Goal: Complete application form

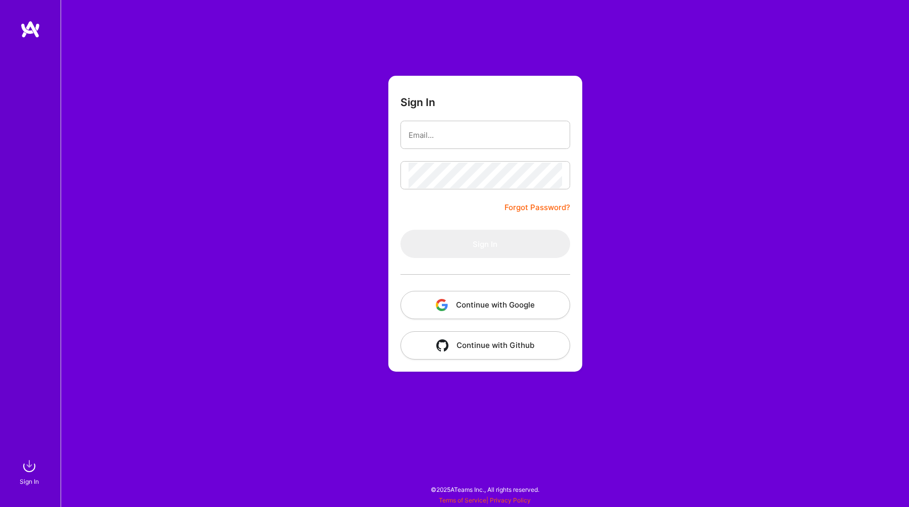
click at [515, 307] on button "Continue with Google" at bounding box center [485, 305] width 170 height 28
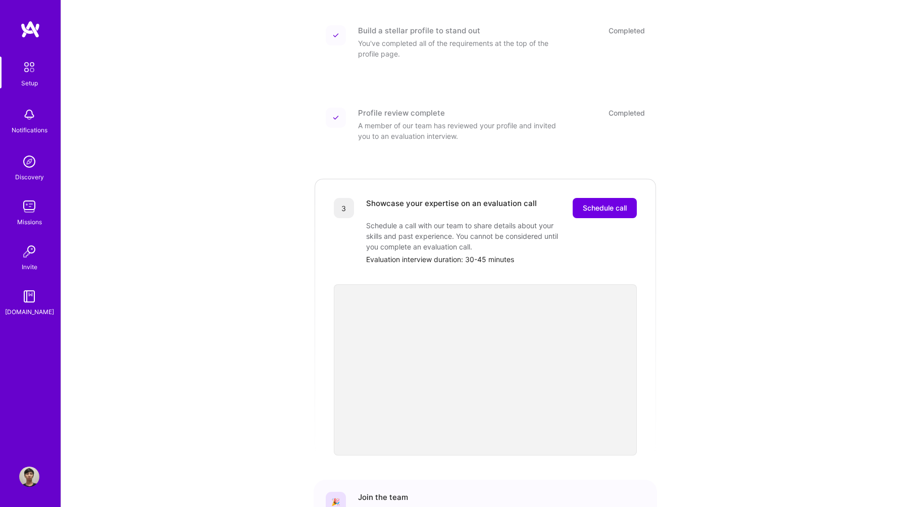
scroll to position [140, 0]
click at [608, 201] on span "Schedule call" at bounding box center [605, 206] width 44 height 10
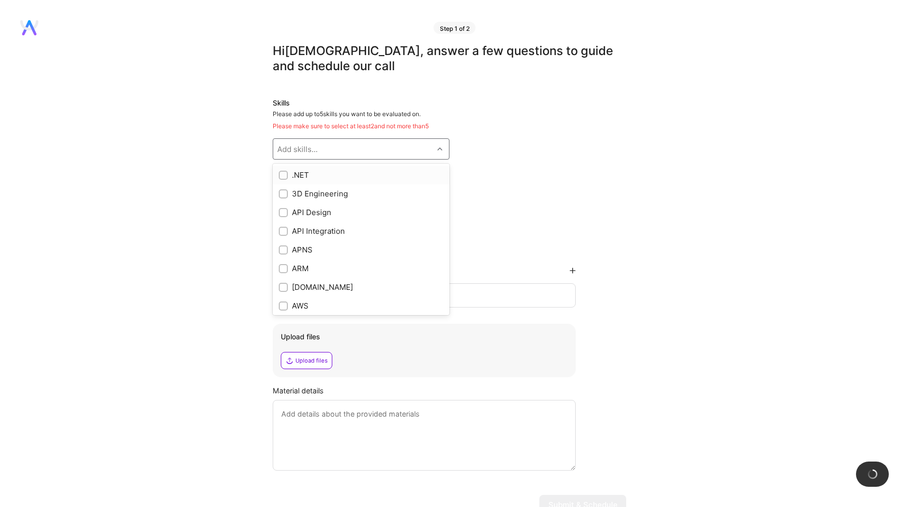
click at [399, 150] on div "Add skills..." at bounding box center [353, 149] width 160 height 20
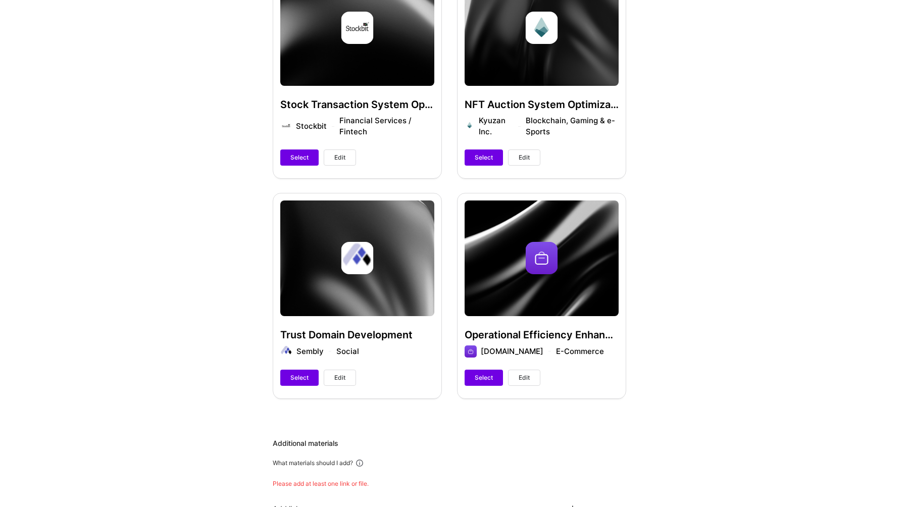
scroll to position [229, 0]
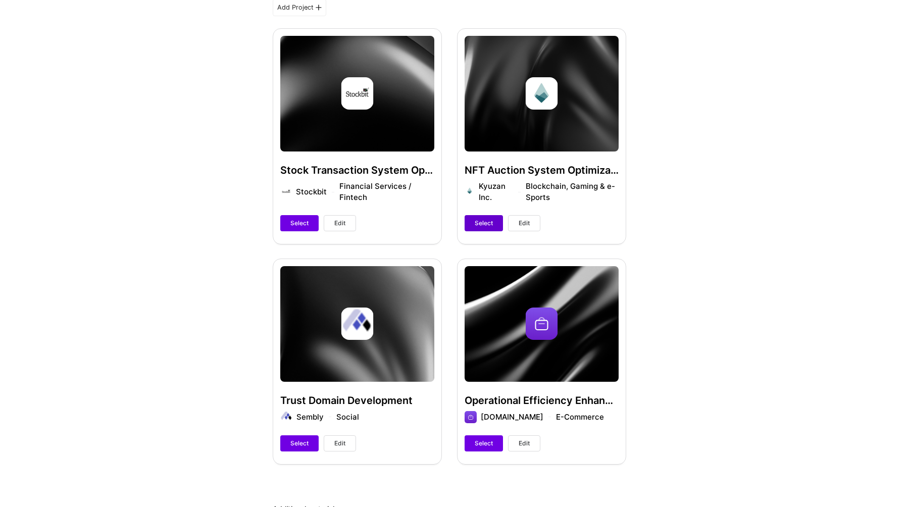
click at [492, 228] on button "Select" at bounding box center [484, 223] width 38 height 16
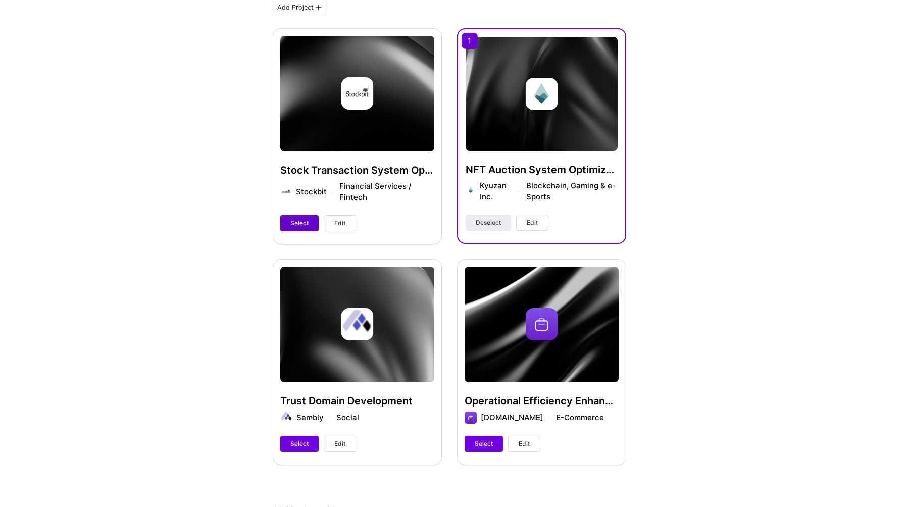
click at [302, 219] on span "Select" at bounding box center [299, 223] width 18 height 9
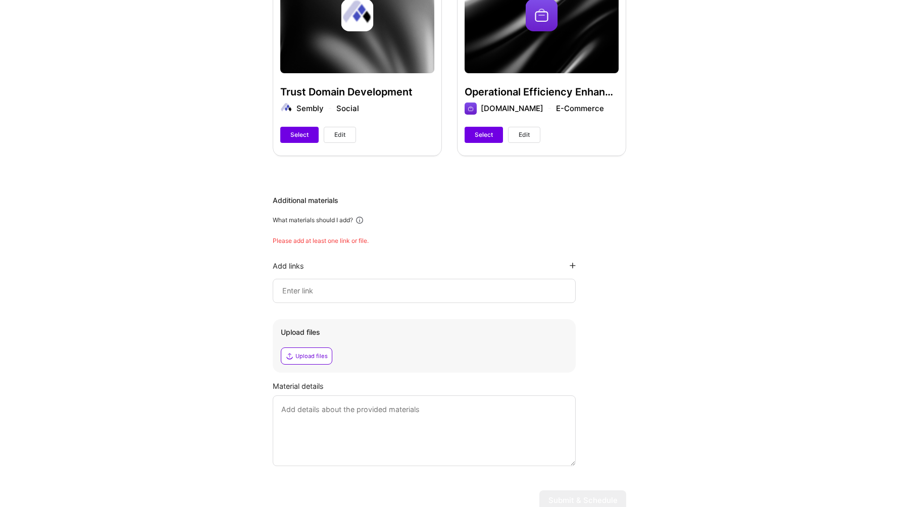
scroll to position [530, 0]
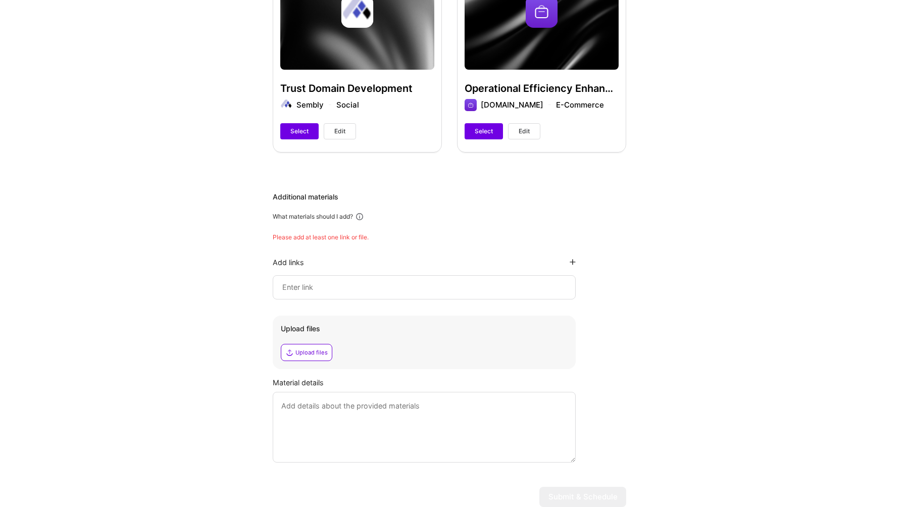
click at [367, 236] on div "Please add at least one link or file." at bounding box center [449, 237] width 353 height 8
click at [365, 288] on input at bounding box center [424, 287] width 286 height 12
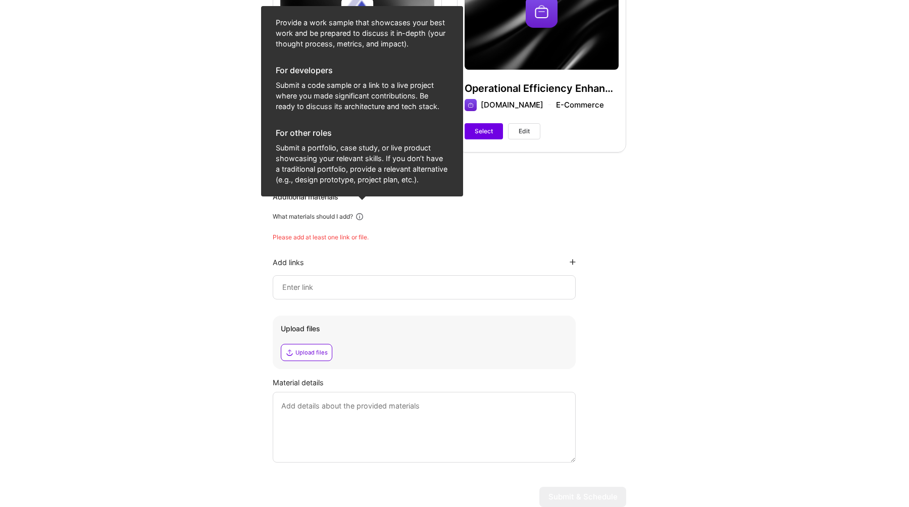
click at [359, 215] on icon at bounding box center [359, 216] width 9 height 9
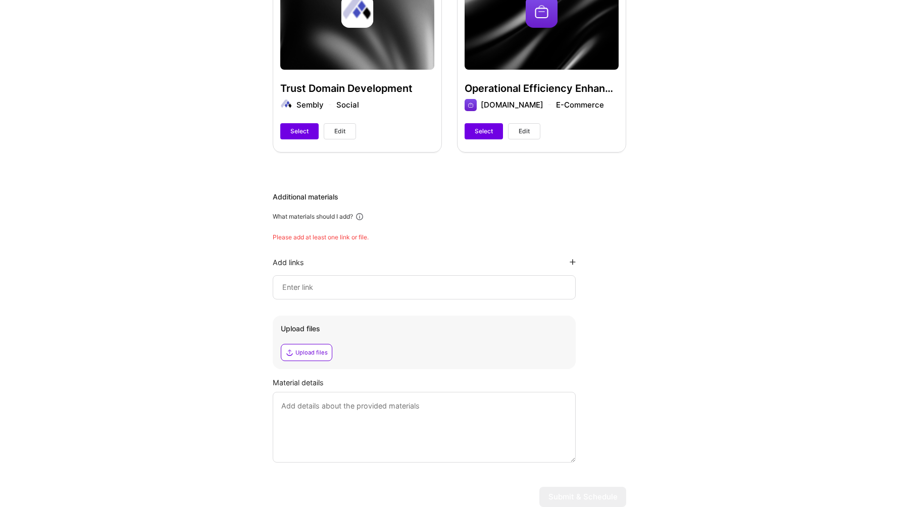
click at [359, 215] on icon at bounding box center [359, 216] width 9 height 9
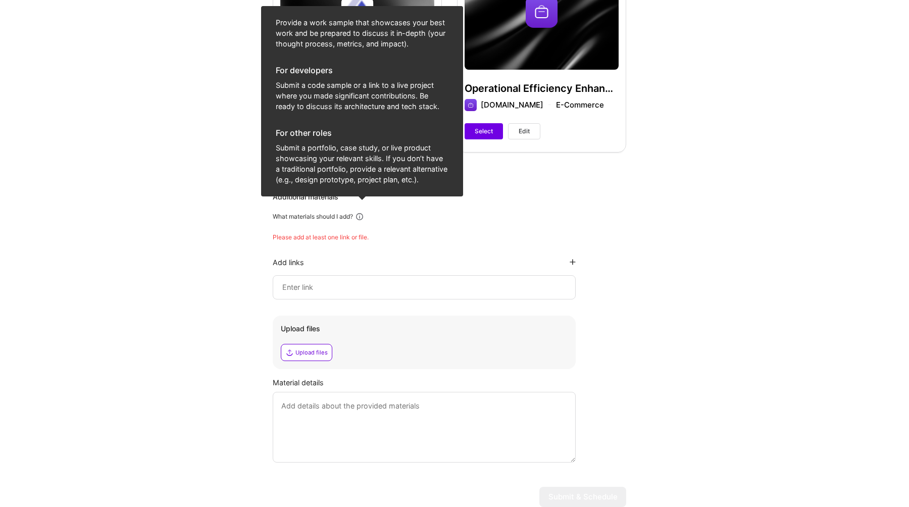
click at [364, 217] on icon at bounding box center [359, 216] width 9 height 9
click at [364, 219] on icon at bounding box center [359, 216] width 9 height 9
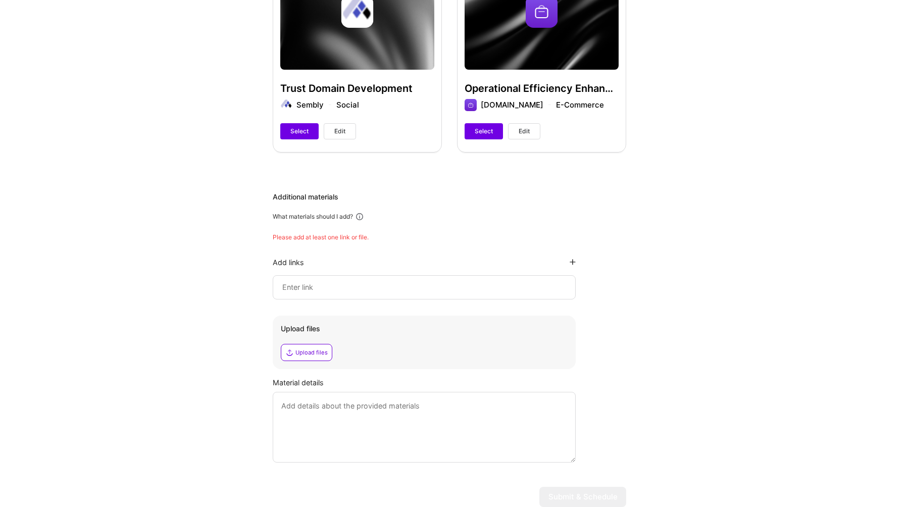
click at [364, 219] on icon at bounding box center [359, 216] width 9 height 9
click at [513, 286] on input at bounding box center [424, 287] width 286 height 12
click at [417, 417] on textarea at bounding box center [424, 427] width 303 height 71
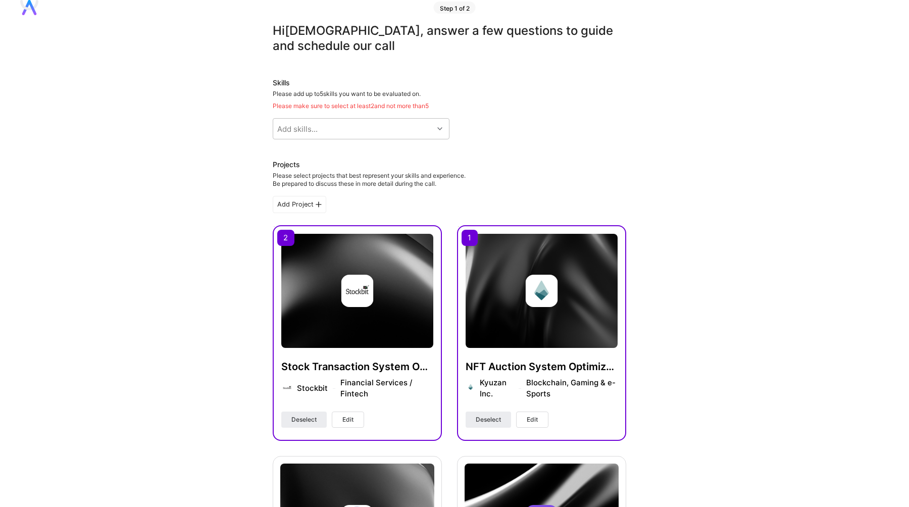
scroll to position [0, 0]
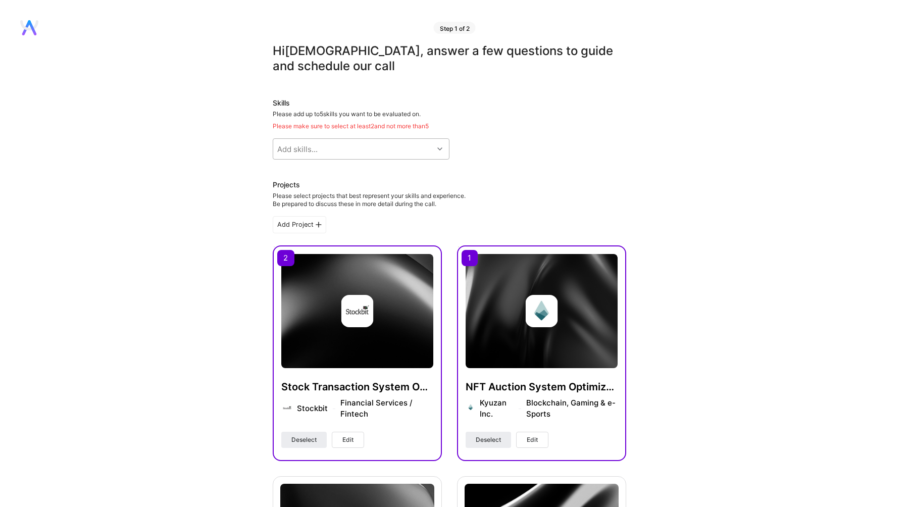
click at [402, 154] on div "Add skills..." at bounding box center [353, 149] width 160 height 20
type input "go"
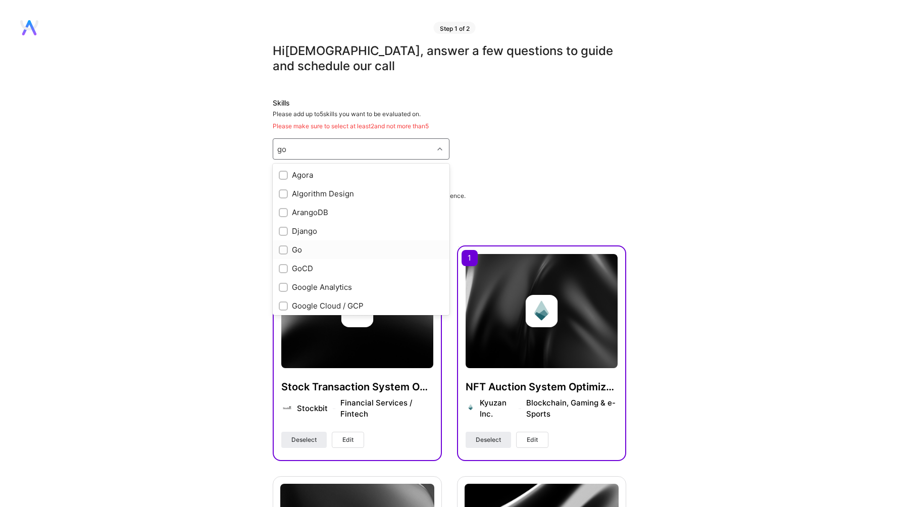
click at [297, 250] on div "Go" at bounding box center [361, 249] width 165 height 11
checkbox input "true"
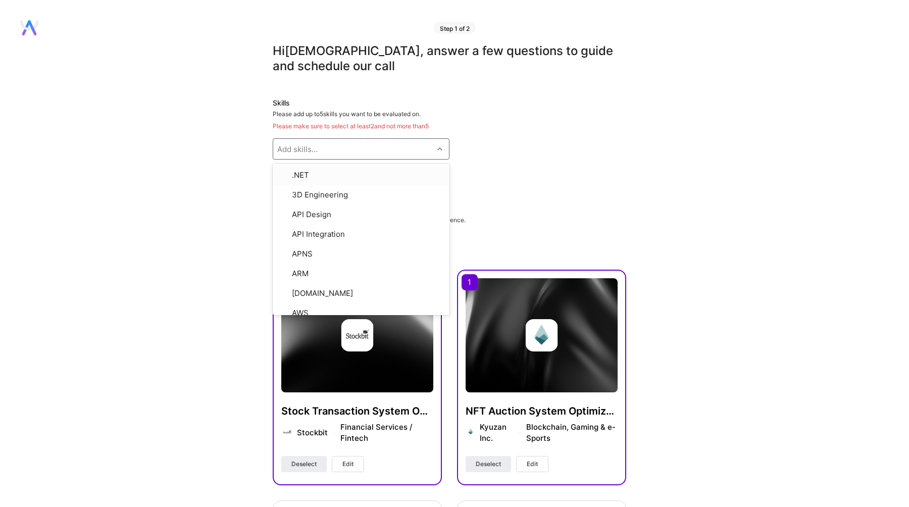
click at [315, 153] on div "Add skills..." at bounding box center [297, 149] width 40 height 11
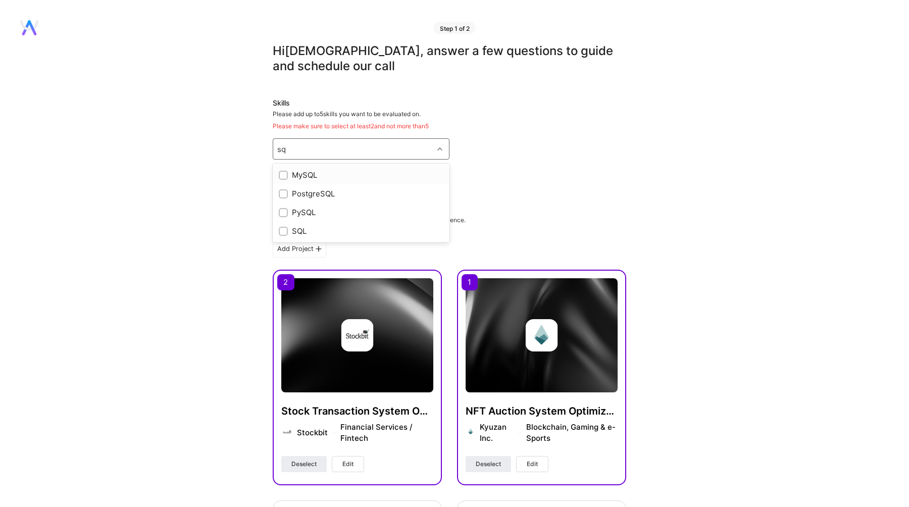
type input "s"
type input "post"
click at [304, 193] on div "PostgreSQL" at bounding box center [361, 193] width 165 height 11
checkbox input "true"
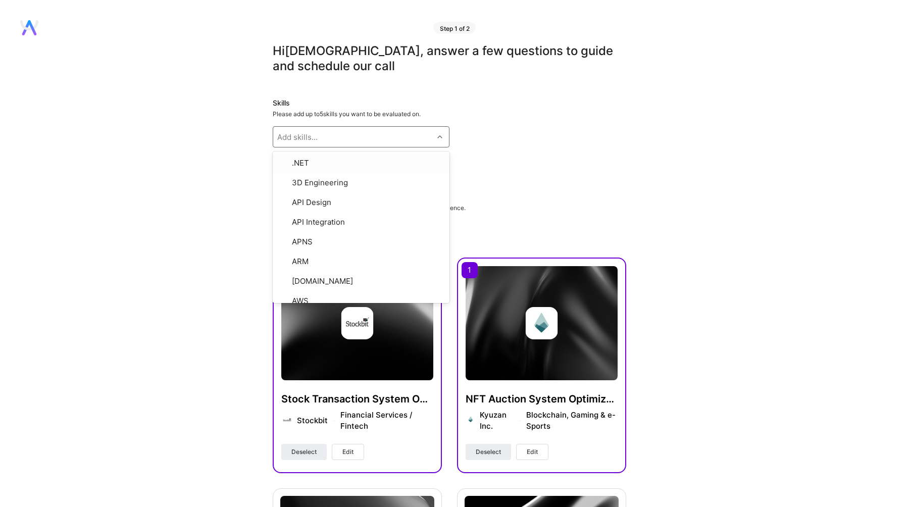
click at [498, 141] on div "Skills Please add up to 5 skills you want to be evaluated on. option PostgreSQL…" at bounding box center [449, 135] width 353 height 74
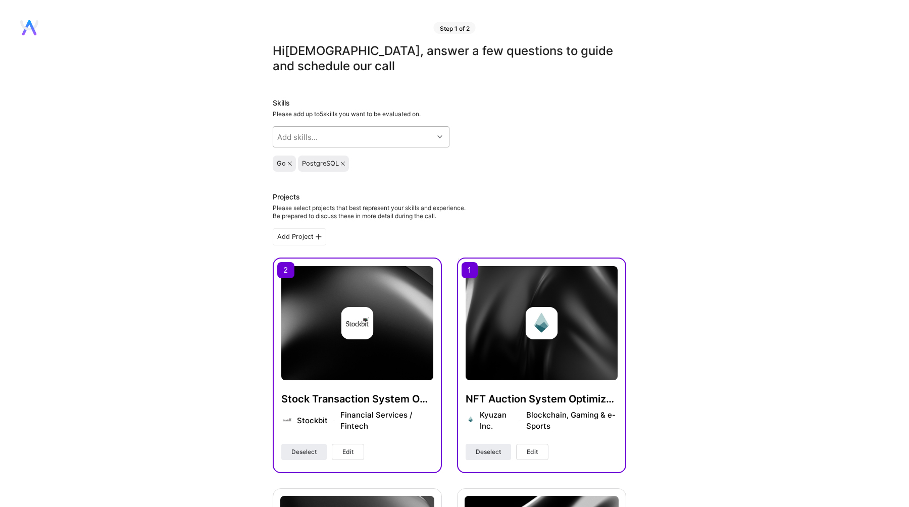
click at [357, 137] on div "Add skills..." at bounding box center [353, 137] width 160 height 20
type input "type"
click at [331, 184] on div "TypeScript" at bounding box center [361, 181] width 165 height 11
checkbox input "true"
click at [461, 159] on div "Go PostgreSQL TypeScript" at bounding box center [449, 164] width 353 height 16
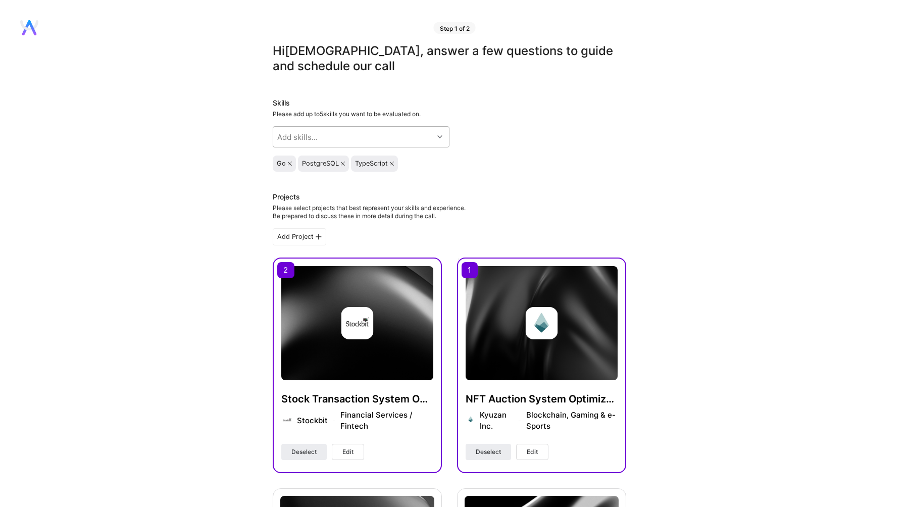
click at [394, 135] on div "Add skills..." at bounding box center [353, 137] width 160 height 20
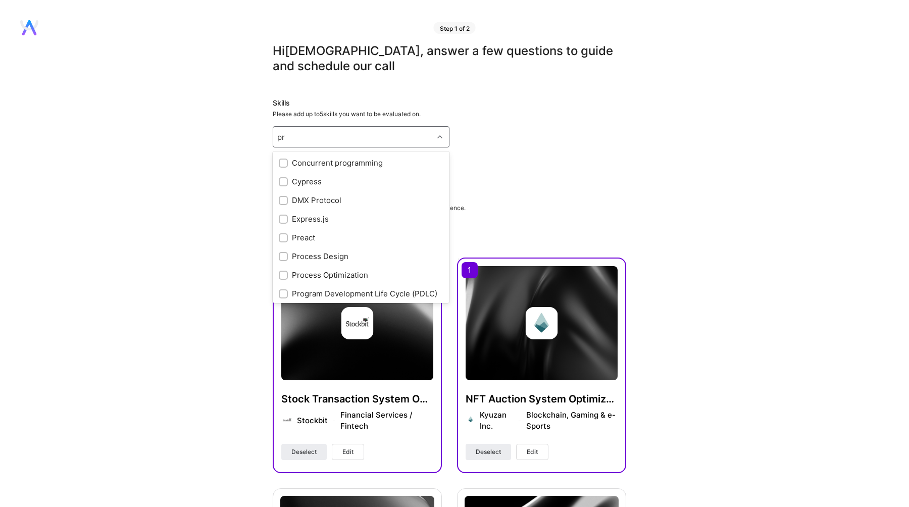
type input "p"
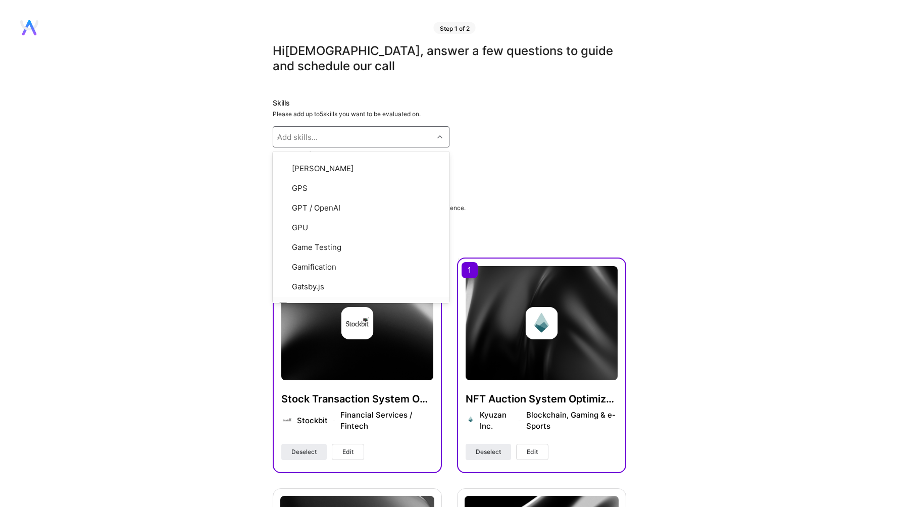
scroll to position [2, 0]
type input "git"
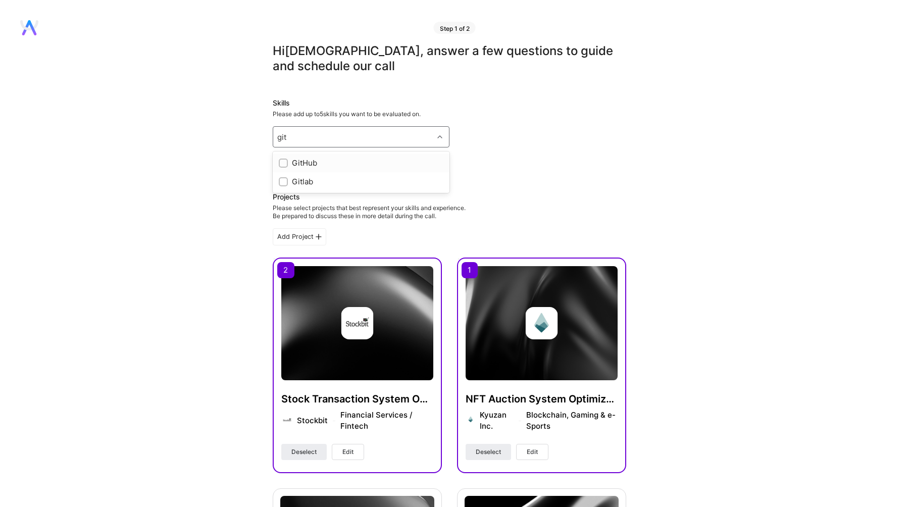
scroll to position [0, 0]
click at [348, 179] on div "Gitlab" at bounding box center [361, 181] width 165 height 11
checkbox input "true"
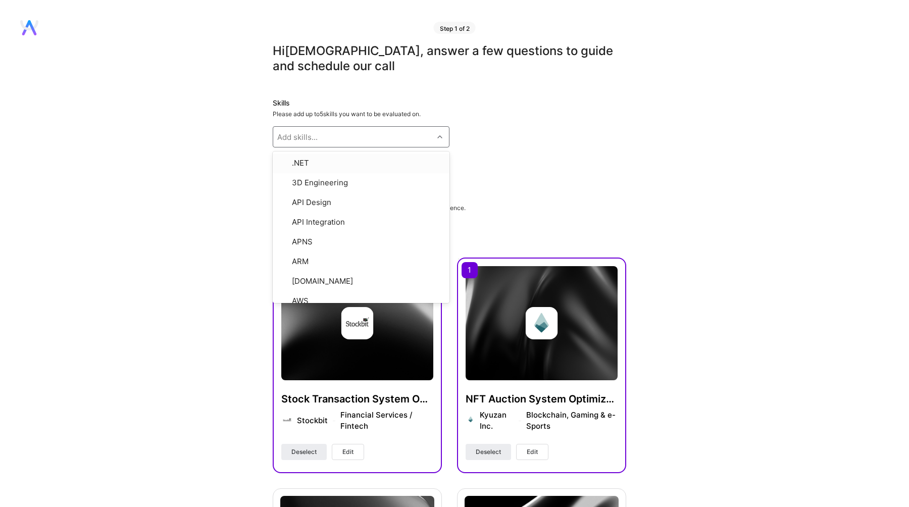
click at [470, 158] on div "Gitlab Go PostgreSQL TypeScript" at bounding box center [449, 164] width 353 height 16
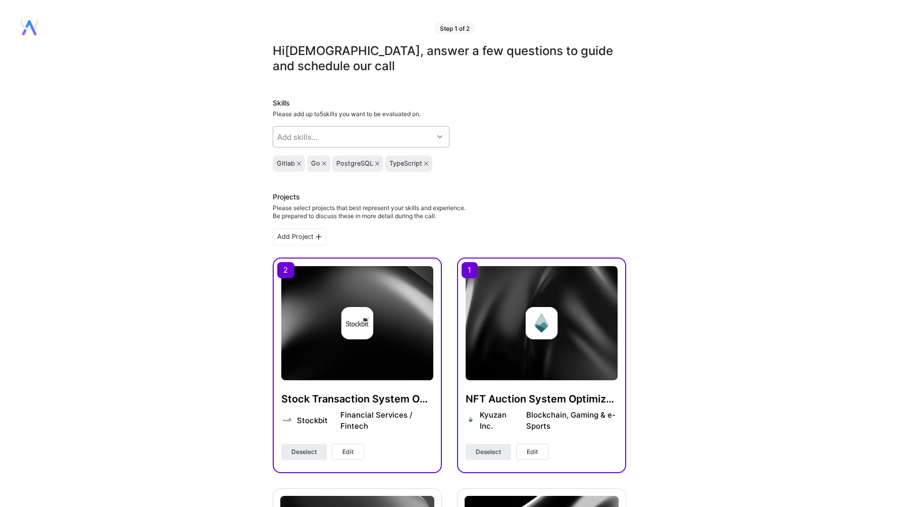
click at [401, 138] on div "Add skills..." at bounding box center [353, 137] width 160 height 20
click at [297, 163] on icon at bounding box center [299, 164] width 4 height 4
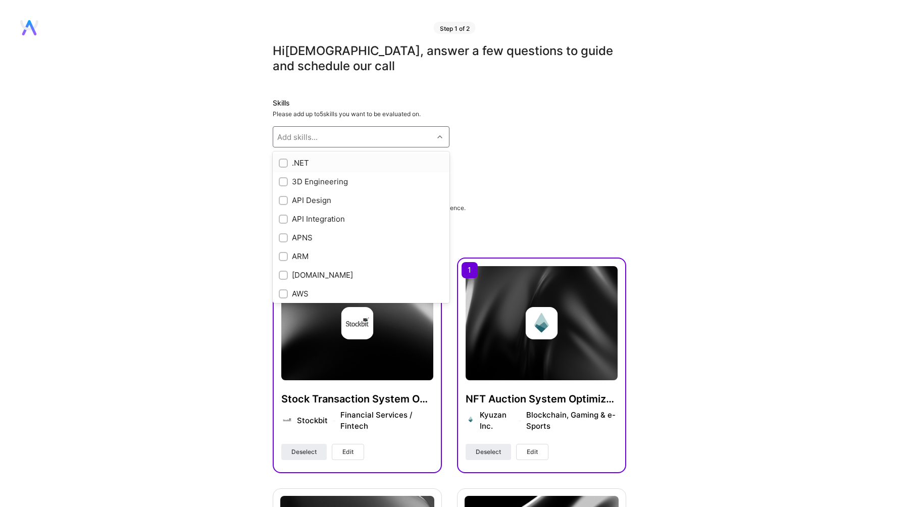
click at [313, 143] on div "Add skills..." at bounding box center [353, 137] width 160 height 20
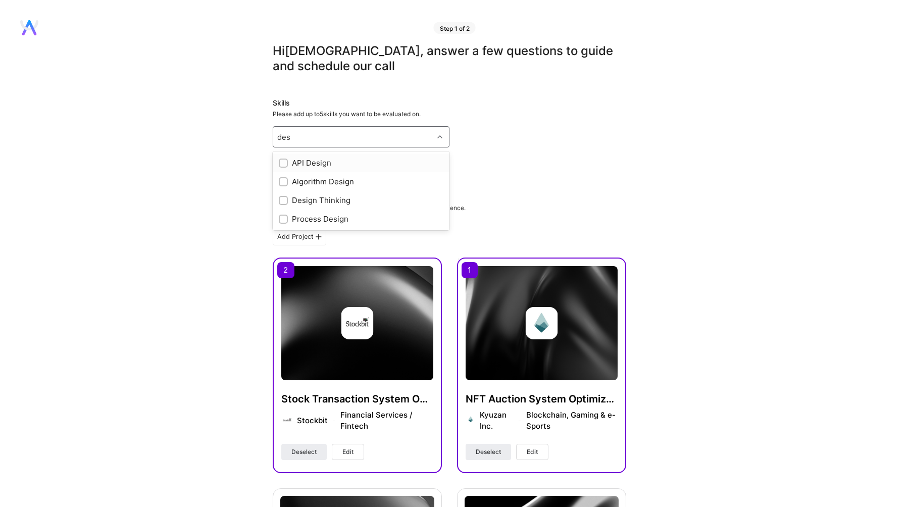
type input "desi"
click at [318, 204] on div "Design Thinking" at bounding box center [361, 200] width 165 height 11
checkbox input "true"
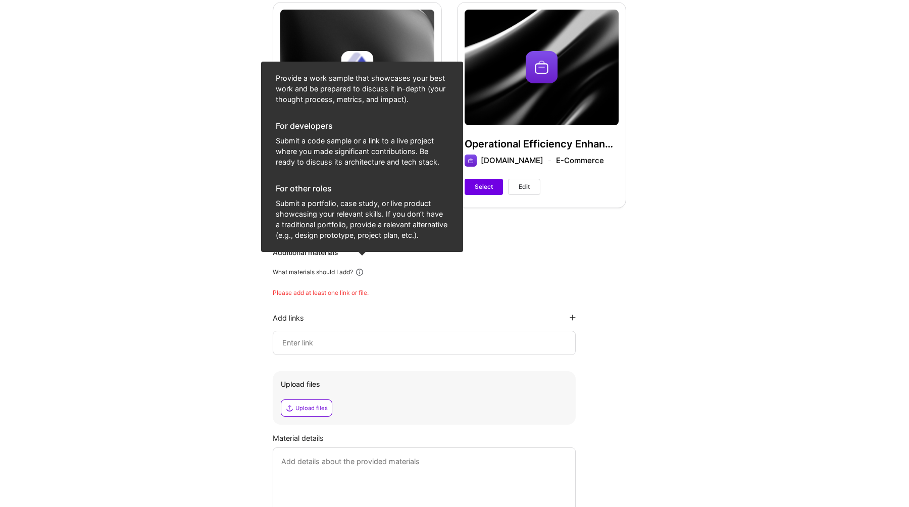
scroll to position [488, 0]
